Goal: Task Accomplishment & Management: Use online tool/utility

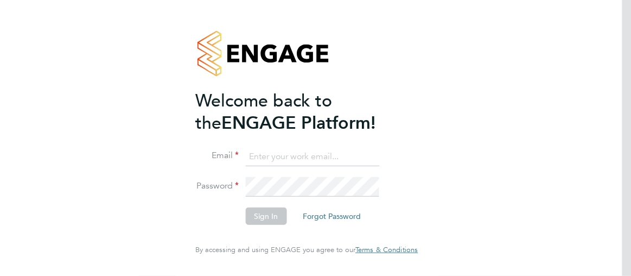
type input "[PERSON_NAME][EMAIL_ADDRESS][PERSON_NAME][DOMAIN_NAME]"
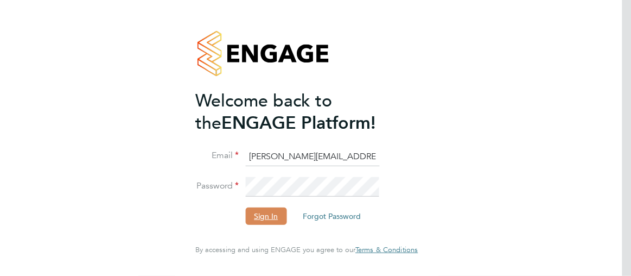
click at [259, 217] on button "Sign In" at bounding box center [265, 215] width 41 height 17
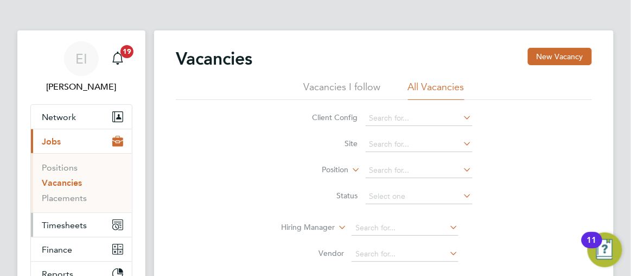
click at [65, 224] on span "Timesheets" at bounding box center [64, 225] width 45 height 10
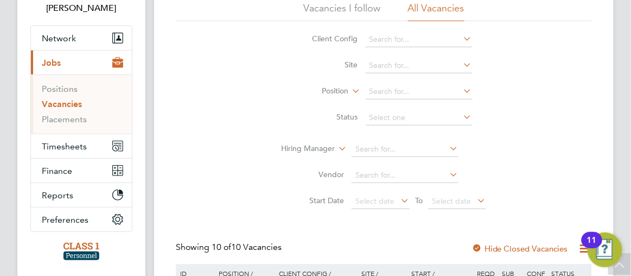
scroll to position [98, 0]
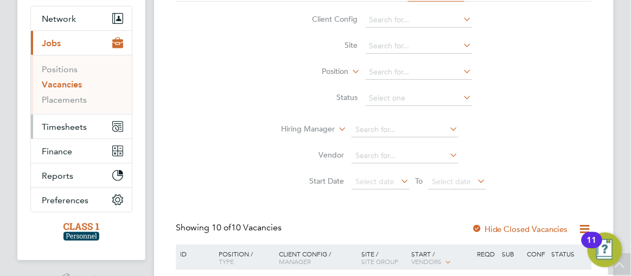
click at [67, 125] on span "Timesheets" at bounding box center [64, 127] width 45 height 10
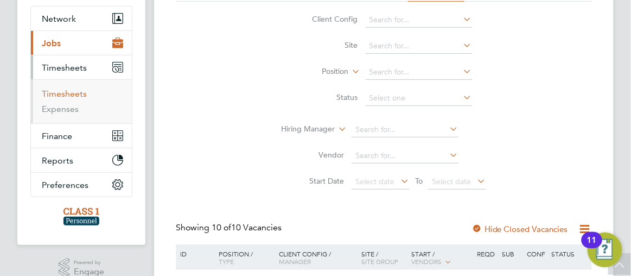
click at [62, 93] on link "Timesheets" at bounding box center [64, 93] width 45 height 10
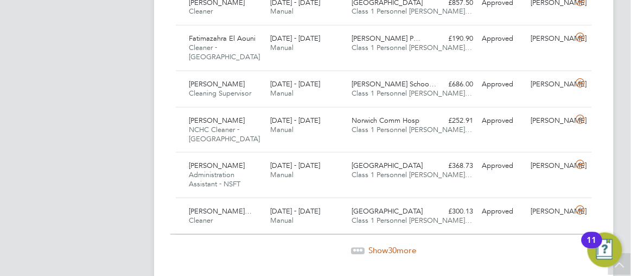
click at [394, 245] on span "30" at bounding box center [393, 250] width 9 height 10
